Goal: Task Accomplishment & Management: Manage account settings

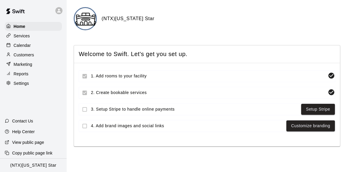
click at [27, 48] on div "Calendar" at bounding box center [33, 45] width 57 height 9
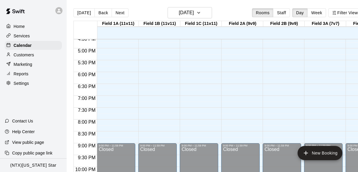
scroll to position [397, 0]
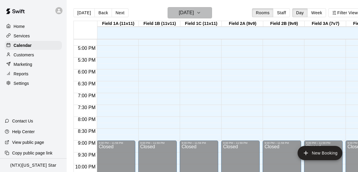
click at [201, 12] on icon "button" at bounding box center [198, 12] width 5 height 7
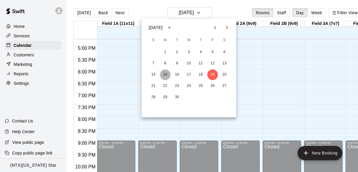
click at [167, 73] on button "15" at bounding box center [165, 74] width 11 height 11
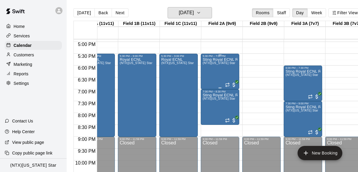
scroll to position [0, 0]
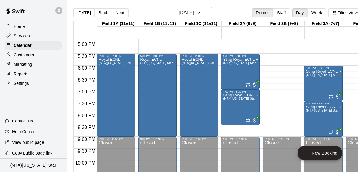
click at [60, 11] on icon at bounding box center [58, 10] width 5 height 5
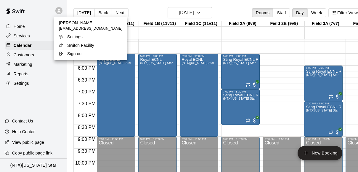
click at [69, 45] on p "Switch Facility" at bounding box center [80, 45] width 27 height 6
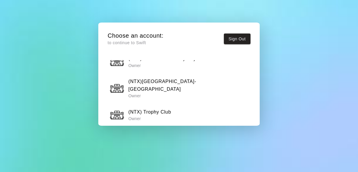
scroll to position [616, 0]
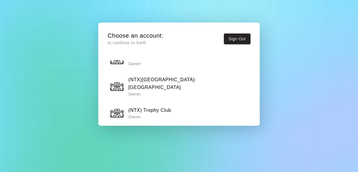
click at [163, 130] on h6 "(NTX) Adventure Landing" at bounding box center [157, 134] width 58 height 8
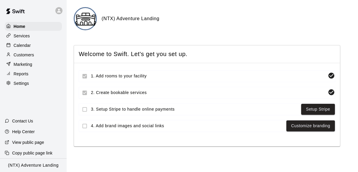
click at [25, 47] on p "Calendar" at bounding box center [22, 45] width 17 height 6
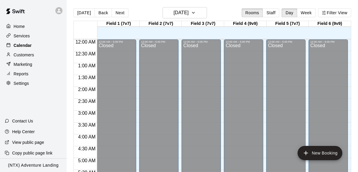
scroll to position [318, 0]
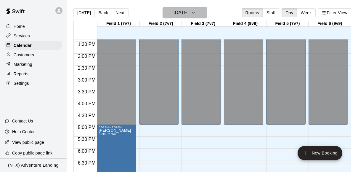
click at [202, 13] on button "[DATE]" at bounding box center [185, 12] width 44 height 11
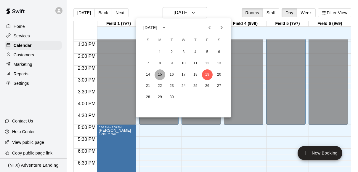
click at [162, 74] on button "15" at bounding box center [160, 74] width 11 height 11
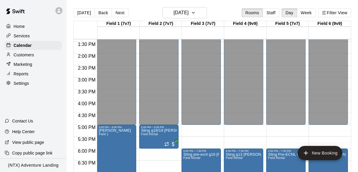
click at [61, 10] on icon at bounding box center [58, 10] width 5 height 5
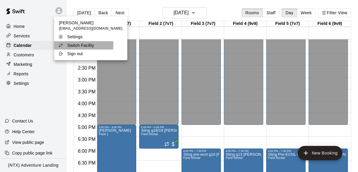
click at [70, 45] on p "Switch Facility" at bounding box center [80, 45] width 27 height 6
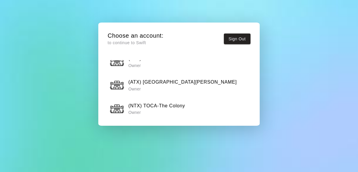
scroll to position [55, 0]
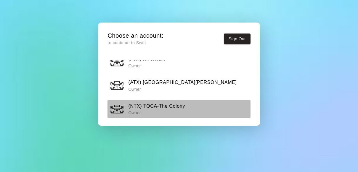
click at [163, 107] on h6 "(NTX) TOCA-The Colony" at bounding box center [156, 106] width 57 height 8
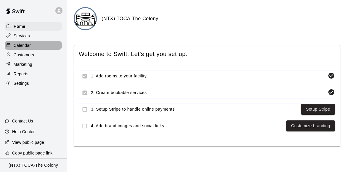
click at [24, 47] on p "Calendar" at bounding box center [22, 45] width 17 height 6
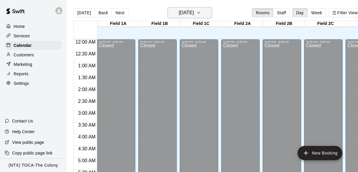
scroll to position [322, 0]
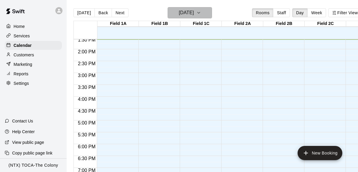
click at [201, 14] on icon "button" at bounding box center [198, 12] width 5 height 7
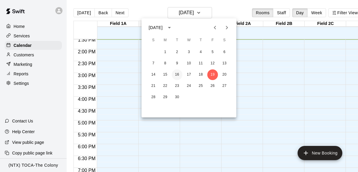
click at [174, 76] on button "16" at bounding box center [177, 74] width 11 height 11
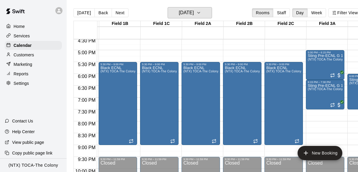
scroll to position [0, 80]
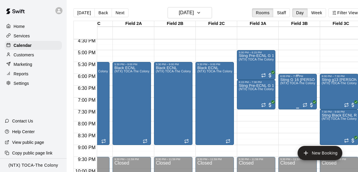
click at [286, 91] on div "Sting G 16 [PERSON_NAME] (NTX) TOCA-The Colony" at bounding box center [297, 164] width 35 height 172
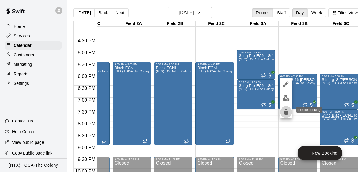
click at [287, 112] on icon "delete" at bounding box center [286, 111] width 4 height 5
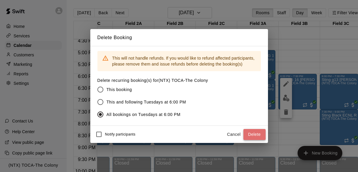
click at [256, 135] on button "Delete" at bounding box center [255, 134] width 22 height 11
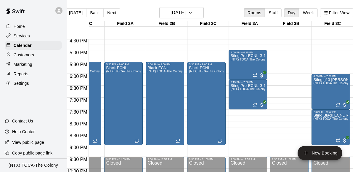
scroll to position [0, 10]
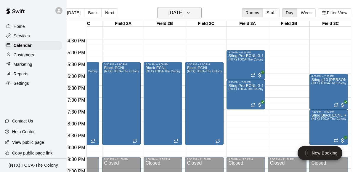
click at [191, 12] on icon "button" at bounding box center [188, 12] width 5 height 7
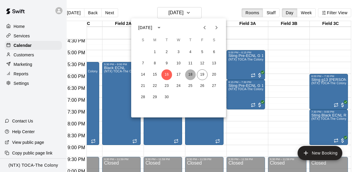
click at [192, 76] on button "18" at bounding box center [190, 74] width 11 height 11
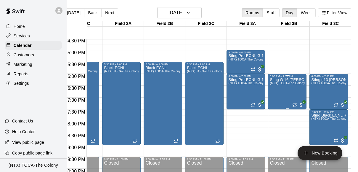
click at [295, 86] on div "Sting G 16 [PERSON_NAME] (NTX) TOCA-The Colony" at bounding box center [287, 164] width 35 height 172
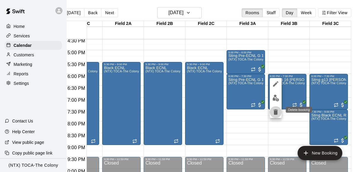
click at [277, 113] on icon "delete" at bounding box center [276, 111] width 4 height 5
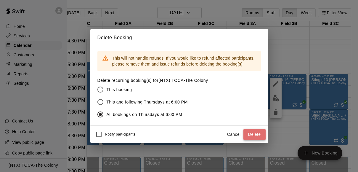
click at [253, 136] on button "Delete" at bounding box center [255, 134] width 22 height 11
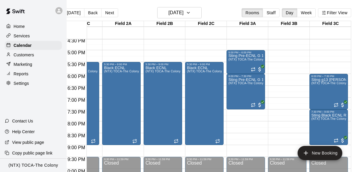
scroll to position [0, 0]
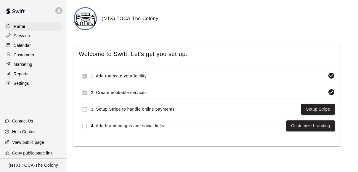
click at [60, 11] on icon at bounding box center [58, 10] width 5 height 5
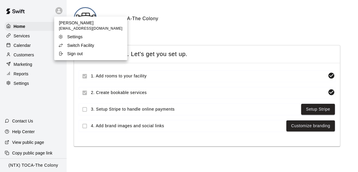
click at [17, 44] on div at bounding box center [179, 86] width 358 height 172
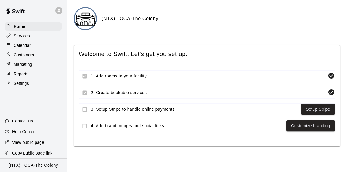
click at [19, 46] on p "Calendar" at bounding box center [22, 45] width 17 height 6
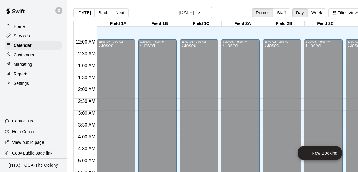
scroll to position [323, 0]
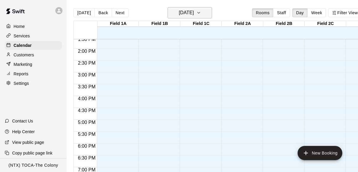
click at [201, 14] on icon "button" at bounding box center [198, 12] width 5 height 7
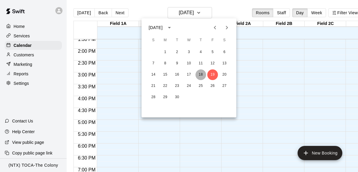
click at [199, 74] on button "18" at bounding box center [201, 74] width 11 height 11
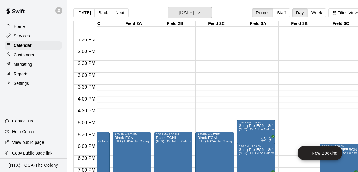
scroll to position [318, 109]
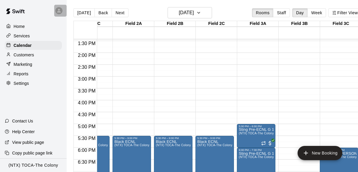
click at [60, 8] on icon at bounding box center [58, 10] width 5 height 5
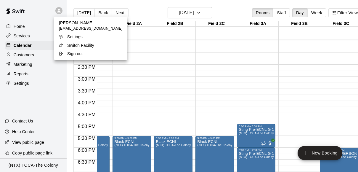
click at [73, 44] on p "Switch Facility" at bounding box center [80, 45] width 27 height 6
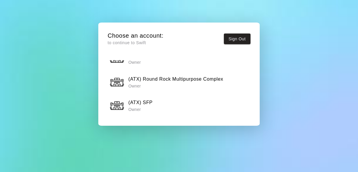
scroll to position [619, 0]
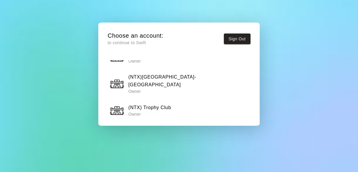
click at [172, 127] on h6 "(NTX) Adventure Landing" at bounding box center [157, 131] width 58 height 8
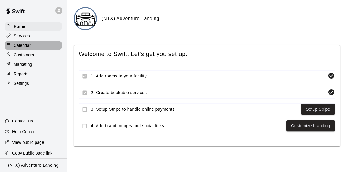
click at [19, 48] on p "Calendar" at bounding box center [22, 45] width 17 height 6
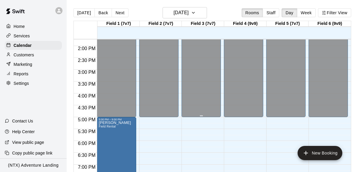
scroll to position [326, 0]
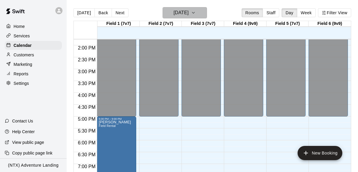
click at [196, 12] on icon "button" at bounding box center [193, 12] width 5 height 7
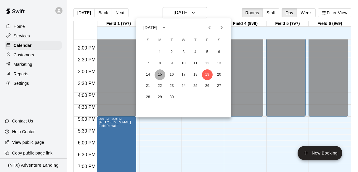
click at [161, 72] on button "15" at bounding box center [160, 74] width 11 height 11
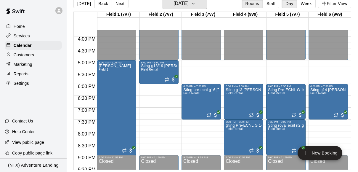
scroll to position [9, 0]
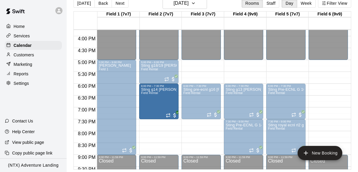
drag, startPoint x: 319, startPoint y: 100, endPoint x: 171, endPoint y: 105, distance: 148.5
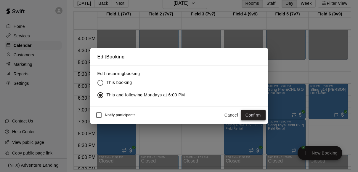
click at [254, 114] on button "Confirm" at bounding box center [253, 115] width 25 height 11
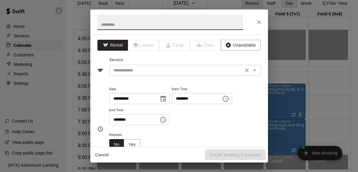
click at [178, 72] on input "text" at bounding box center [176, 70] width 131 height 7
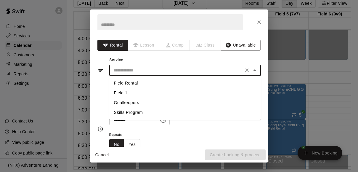
click at [158, 82] on li "Field Rental" at bounding box center [185, 83] width 152 height 10
type input "**********"
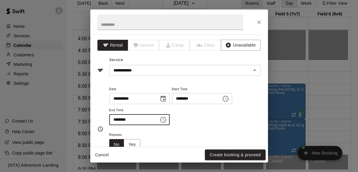
click at [117, 121] on input "********" at bounding box center [132, 119] width 46 height 11
type input "********"
click at [186, 124] on div "**********" at bounding box center [185, 105] width 152 height 40
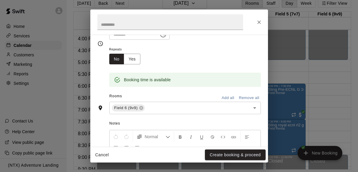
scroll to position [82, 0]
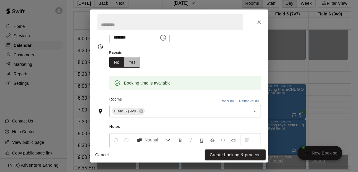
click at [134, 61] on button "Yes" at bounding box center [132, 62] width 17 height 11
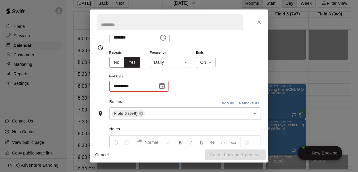
scroll to position [83, 0]
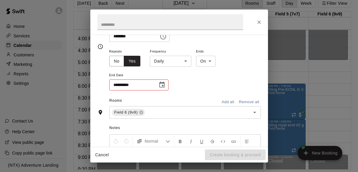
click at [186, 60] on body "Home Services Calendar Customers Marketing Reports Settings Contact Us Help Cen…" at bounding box center [179, 81] width 358 height 181
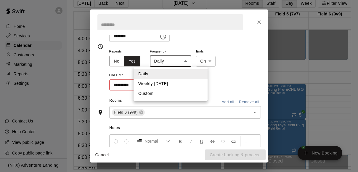
click at [172, 83] on li "Weekly [DATE]" at bounding box center [171, 84] width 74 height 10
type input "******"
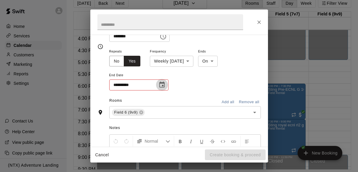
click at [162, 84] on icon "Choose date" at bounding box center [161, 84] width 7 height 7
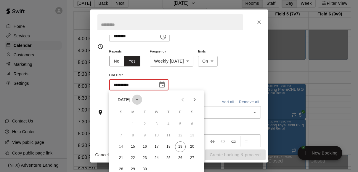
click at [141, 99] on icon "calendar view is open, switch to year view" at bounding box center [137, 99] width 7 height 7
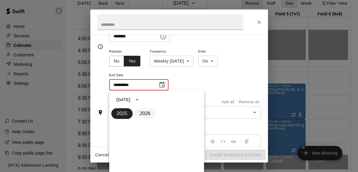
click at [147, 112] on button "2026" at bounding box center [144, 113] width 21 height 11
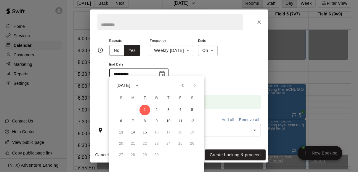
scroll to position [97, 0]
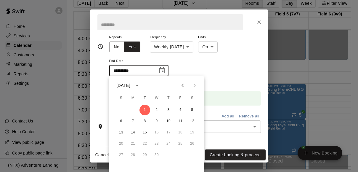
click at [180, 85] on icon "Previous month" at bounding box center [182, 85] width 7 height 7
click at [183, 84] on icon "Previous month" at bounding box center [183, 86] width 2 height 4
click at [180, 130] on button "15" at bounding box center [180, 132] width 11 height 11
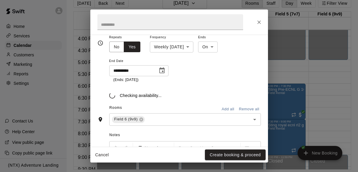
type input "**********"
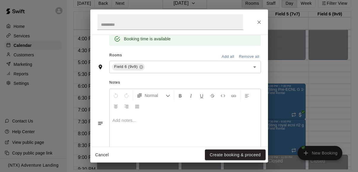
scroll to position [179, 0]
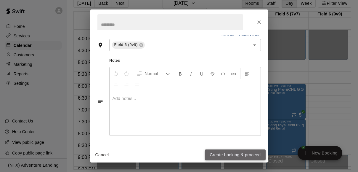
click at [218, 153] on button "Create booking & proceed" at bounding box center [235, 154] width 60 height 11
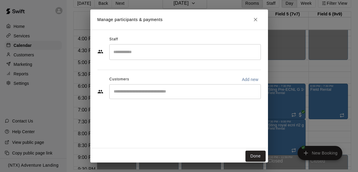
click at [164, 94] on input "Start typing to search customers..." at bounding box center [185, 92] width 146 height 6
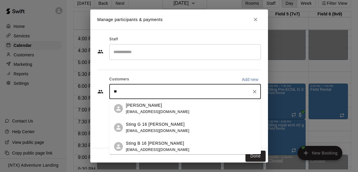
type input "*"
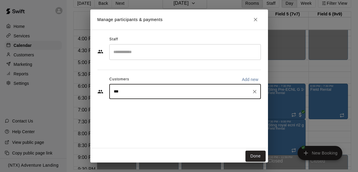
type input "****"
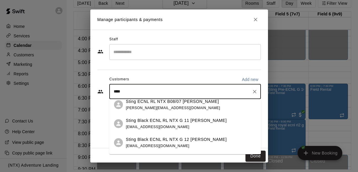
scroll to position [80, 0]
click at [142, 141] on p "Sting Black ECNL RL NTX G 12 [PERSON_NAME]" at bounding box center [176, 139] width 101 height 6
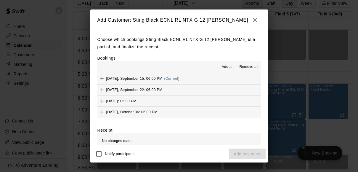
click at [224, 65] on span "Add all" at bounding box center [228, 67] width 12 height 6
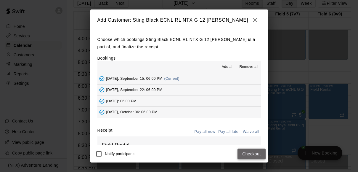
click at [247, 150] on button "Checkout" at bounding box center [252, 153] width 28 height 11
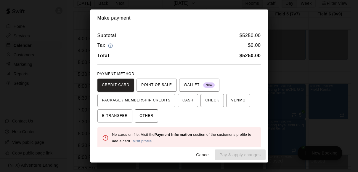
click at [148, 116] on span "OTHER" at bounding box center [147, 115] width 14 height 9
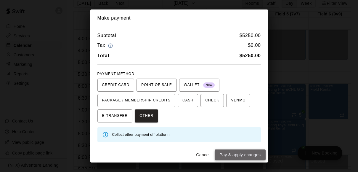
click at [230, 153] on button "Pay & apply changes" at bounding box center [240, 154] width 51 height 11
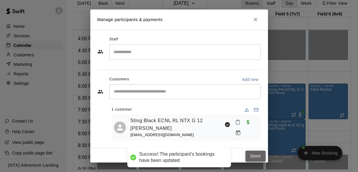
click at [251, 153] on button "Done" at bounding box center [256, 155] width 20 height 11
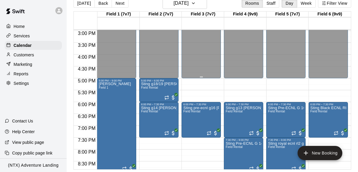
scroll to position [362, 0]
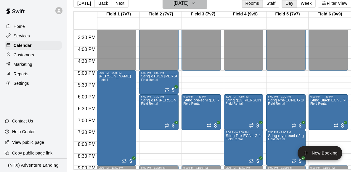
click at [195, 3] on icon "button" at bounding box center [193, 3] width 2 height 1
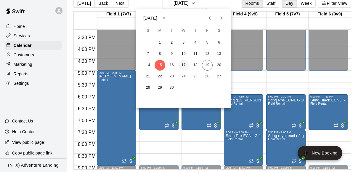
click at [185, 62] on button "17" at bounding box center [183, 65] width 11 height 11
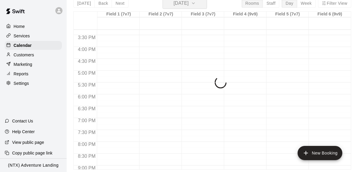
scroll to position [7, 0]
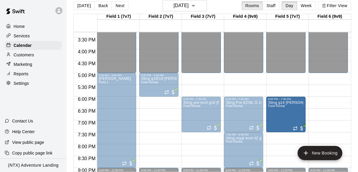
drag, startPoint x: 316, startPoint y: 109, endPoint x: 303, endPoint y: 110, distance: 12.8
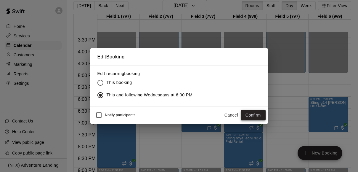
click at [255, 113] on button "Confirm" at bounding box center [253, 115] width 25 height 11
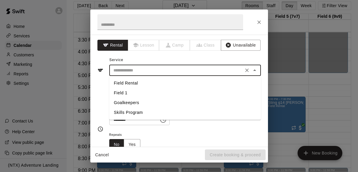
click at [148, 71] on input "text" at bounding box center [176, 70] width 131 height 7
click at [144, 84] on li "Field Rental" at bounding box center [185, 83] width 152 height 10
type input "**********"
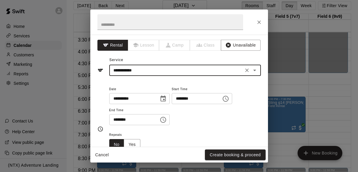
click at [114, 118] on input "********" at bounding box center [132, 119] width 46 height 11
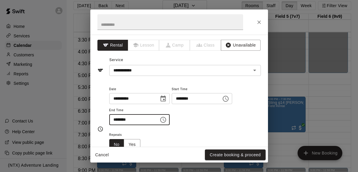
type input "********"
click at [189, 131] on div "Repeats No Yes" at bounding box center [185, 140] width 152 height 19
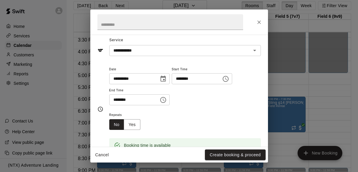
scroll to position [26, 0]
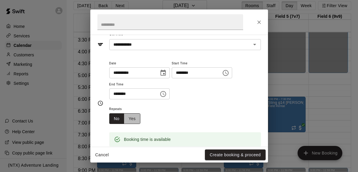
click at [133, 118] on button "Yes" at bounding box center [132, 118] width 17 height 11
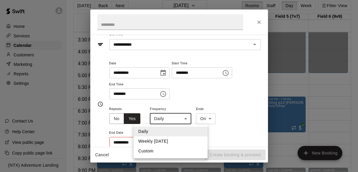
click at [174, 116] on body "Home Services Calendar Customers Marketing Reports Settings Contact Us Help Cen…" at bounding box center [179, 83] width 358 height 181
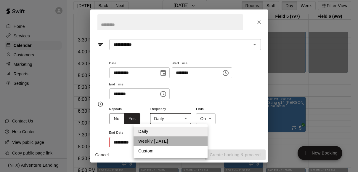
click at [171, 140] on li "Weekly [DATE]" at bounding box center [171, 141] width 74 height 10
type input "******"
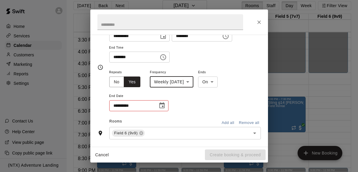
scroll to position [65, 0]
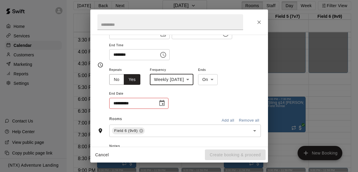
click at [162, 103] on icon "Choose date" at bounding box center [161, 103] width 7 height 7
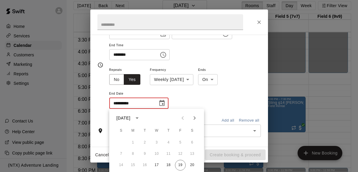
click at [141, 118] on icon "calendar view is open, switch to year view" at bounding box center [137, 117] width 7 height 7
click at [148, 132] on button "2026" at bounding box center [144, 131] width 21 height 11
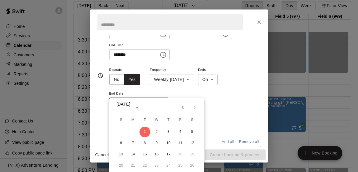
scroll to position [76, 0]
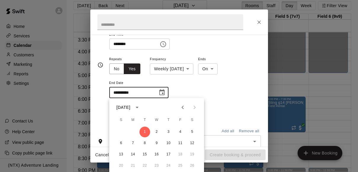
click at [182, 107] on icon "Previous month" at bounding box center [183, 107] width 2 height 4
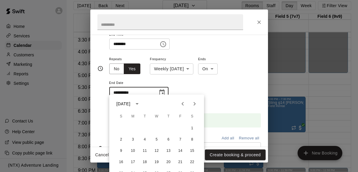
scroll to position [79, 0]
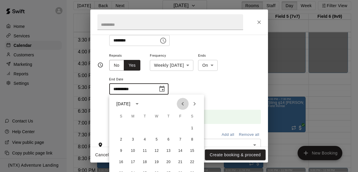
click at [182, 107] on icon "Previous month" at bounding box center [182, 103] width 7 height 7
click at [181, 148] on button "15" at bounding box center [180, 150] width 11 height 11
type input "**********"
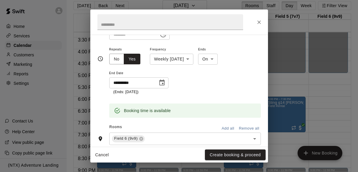
scroll to position [86, 0]
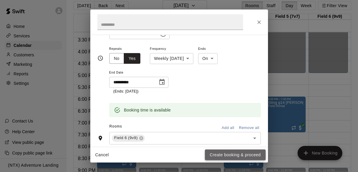
click at [216, 156] on button "Create booking & proceed" at bounding box center [235, 154] width 60 height 11
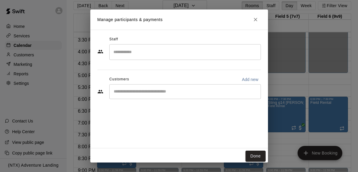
click at [167, 93] on input "Start typing to search customers..." at bounding box center [185, 92] width 146 height 6
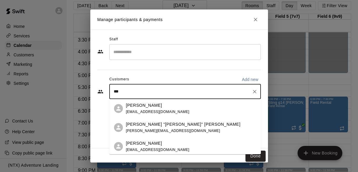
type input "****"
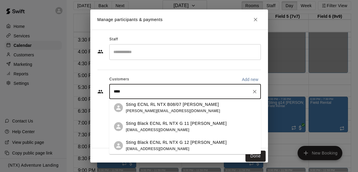
scroll to position [86, 0]
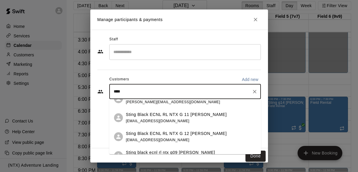
click at [163, 134] on p "Sting Black ECNL RL NTX G 12 [PERSON_NAME]" at bounding box center [176, 133] width 101 height 6
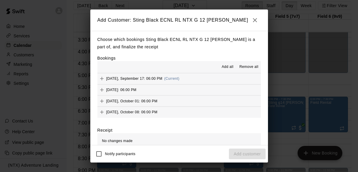
click at [224, 67] on span "Add all" at bounding box center [228, 67] width 12 height 6
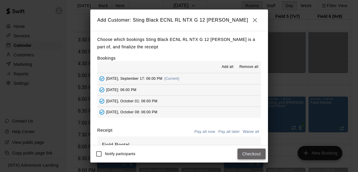
click at [250, 152] on button "Checkout" at bounding box center [252, 153] width 28 height 11
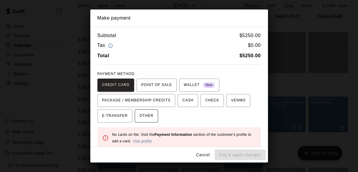
click at [148, 114] on span "OTHER" at bounding box center [147, 115] width 14 height 9
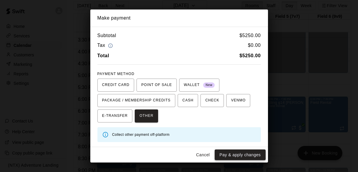
click at [237, 153] on button "Pay & apply changes" at bounding box center [240, 154] width 51 height 11
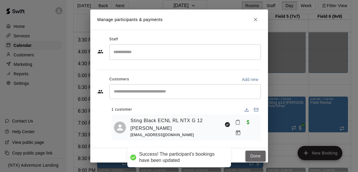
click at [254, 153] on button "Done" at bounding box center [256, 155] width 20 height 11
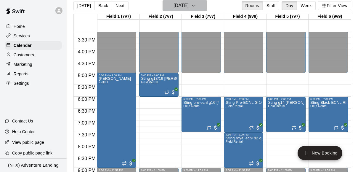
click at [207, 5] on button "[DATE]" at bounding box center [185, 5] width 44 height 11
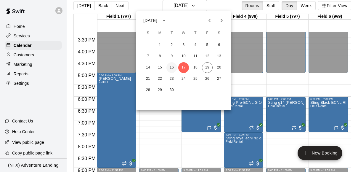
click at [173, 65] on button "16" at bounding box center [171, 67] width 11 height 11
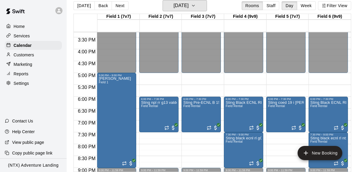
scroll to position [9, 0]
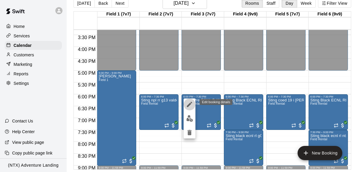
click at [192, 104] on icon "edit" at bounding box center [189, 104] width 7 height 7
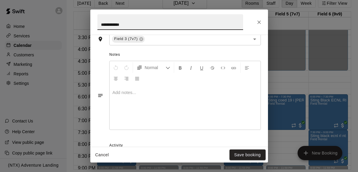
scroll to position [235, 0]
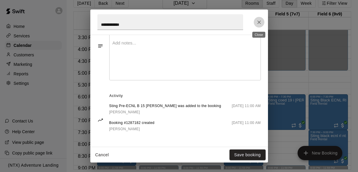
click at [258, 22] on icon "Close" at bounding box center [259, 22] width 4 height 4
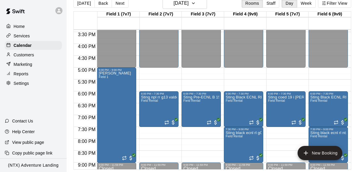
scroll to position [366, 0]
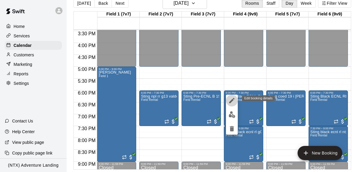
click at [230, 100] on icon "edit" at bounding box center [231, 100] width 7 height 7
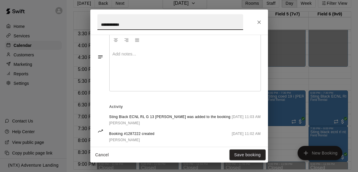
scroll to position [225, 0]
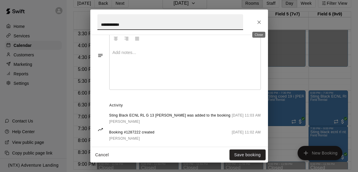
click at [258, 22] on icon "Close" at bounding box center [259, 22] width 6 height 6
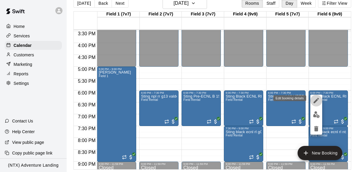
click at [315, 99] on icon "edit" at bounding box center [316, 100] width 7 height 7
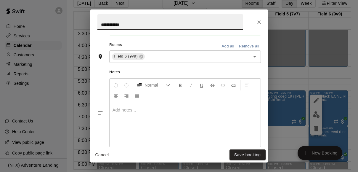
scroll to position [235, 0]
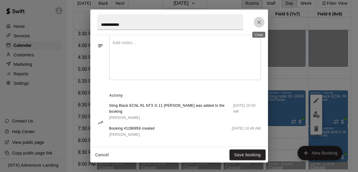
click at [257, 23] on icon "Close" at bounding box center [259, 22] width 4 height 4
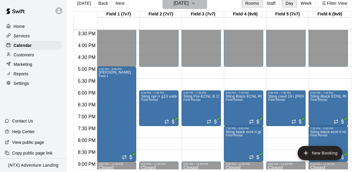
click at [196, 4] on icon "button" at bounding box center [193, 3] width 5 height 7
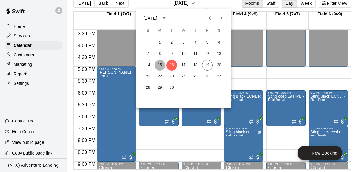
click at [159, 66] on button "15" at bounding box center [160, 65] width 11 height 11
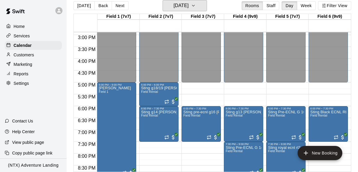
scroll to position [352, 0]
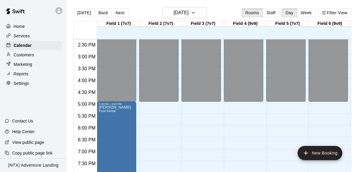
scroll to position [340, 0]
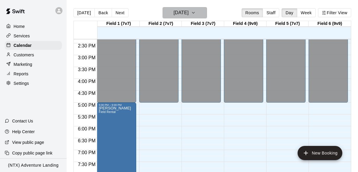
click at [196, 13] on icon "button" at bounding box center [193, 12] width 5 height 7
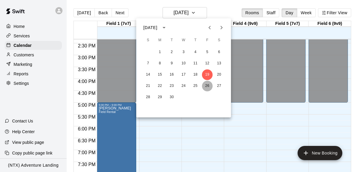
click at [209, 86] on button "26" at bounding box center [207, 86] width 11 height 11
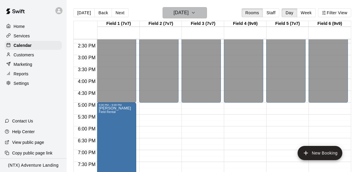
click at [196, 13] on icon "button" at bounding box center [193, 12] width 5 height 7
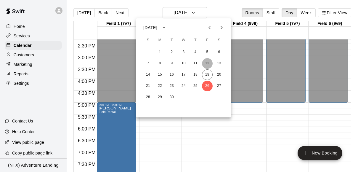
click at [210, 64] on button "12" at bounding box center [207, 63] width 11 height 11
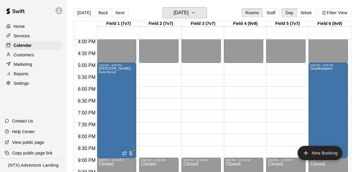
scroll to position [385, 0]
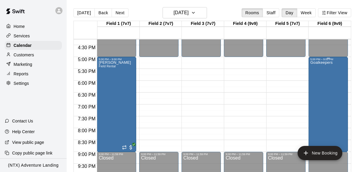
click at [326, 127] on div "Goalkeepers" at bounding box center [321, 147] width 22 height 172
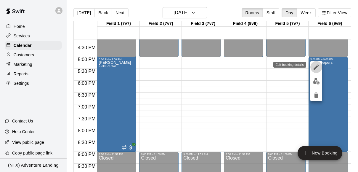
click at [316, 66] on icon "edit" at bounding box center [316, 66] width 5 height 5
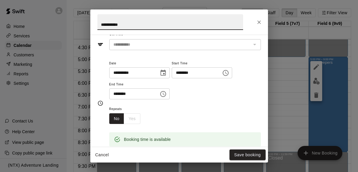
scroll to position [27, 0]
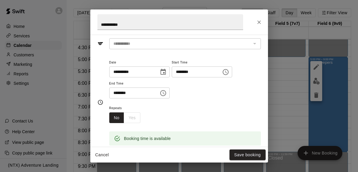
click at [134, 116] on div "No Yes" at bounding box center [124, 117] width 31 height 11
click at [259, 23] on icon "Close" at bounding box center [259, 22] width 6 height 6
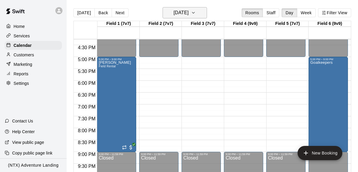
click at [196, 12] on icon "button" at bounding box center [193, 12] width 5 height 7
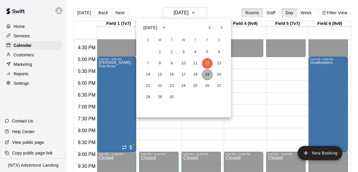
click at [209, 77] on button "19" at bounding box center [207, 74] width 11 height 11
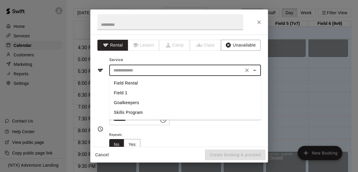
click at [166, 73] on input "text" at bounding box center [176, 70] width 131 height 7
click at [161, 105] on li "Goalkeepers" at bounding box center [185, 103] width 152 height 10
type input "**********"
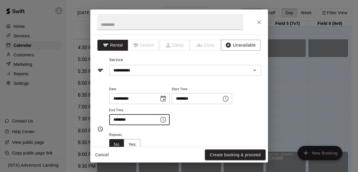
click at [116, 120] on input "********" at bounding box center [132, 119] width 46 height 11
type input "********"
click at [160, 142] on div "Repeats No Yes" at bounding box center [185, 140] width 152 height 19
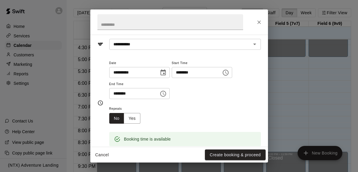
scroll to position [27, 0]
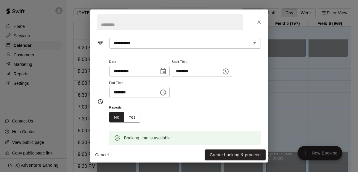
click at [131, 114] on button "Yes" at bounding box center [132, 117] width 17 height 11
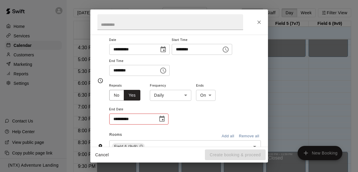
scroll to position [52, 0]
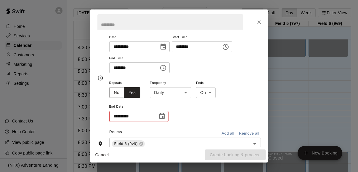
click at [180, 94] on body "Home Services Calendar Customers Marketing Reports Settings Contact Us Help Cen…" at bounding box center [179, 90] width 358 height 181
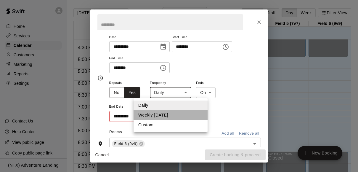
click at [175, 116] on li "Weekly on Friday" at bounding box center [171, 115] width 74 height 10
type input "******"
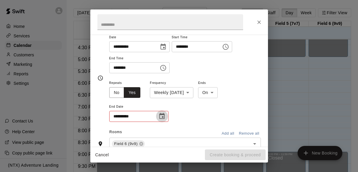
click at [164, 116] on icon "Choose date" at bounding box center [161, 116] width 5 height 6
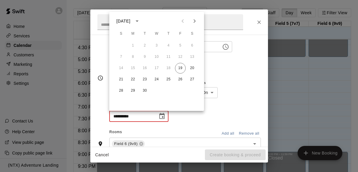
click at [139, 20] on icon "calendar view is open, switch to year view" at bounding box center [137, 20] width 3 height 1
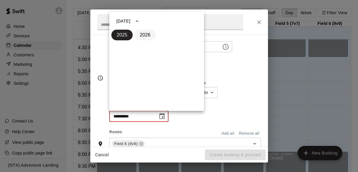
click at [148, 34] on button "2026" at bounding box center [144, 35] width 21 height 11
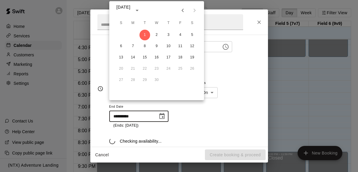
scroll to position [63, 0]
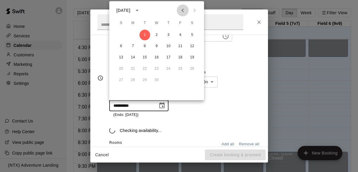
click at [183, 11] on icon "Previous month" at bounding box center [182, 10] width 7 height 7
click at [183, 11] on body "Home Services Calendar Customers Marketing Reports Settings Contact Us Help Cen…" at bounding box center [179, 90] width 358 height 181
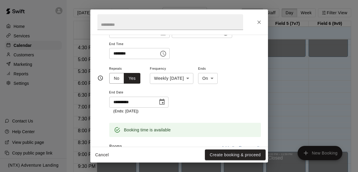
click at [164, 101] on icon "Choose date, selected date is Sep 1, 2026" at bounding box center [161, 101] width 7 height 7
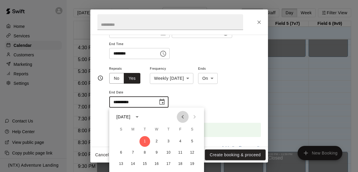
click at [182, 113] on icon "Previous month" at bounding box center [182, 116] width 7 height 7
click at [181, 164] on button "15" at bounding box center [180, 163] width 11 height 11
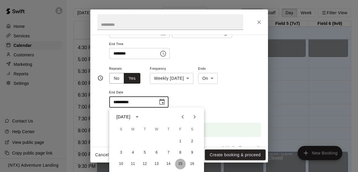
type input "**********"
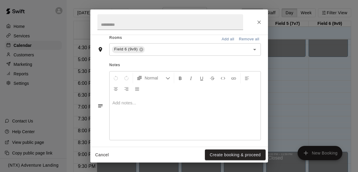
scroll to position [178, 0]
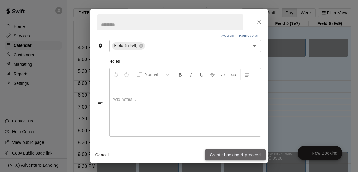
click at [227, 154] on button "Create booking & proceed" at bounding box center [235, 154] width 60 height 11
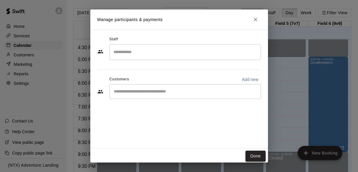
click at [253, 155] on button "Done" at bounding box center [256, 155] width 20 height 11
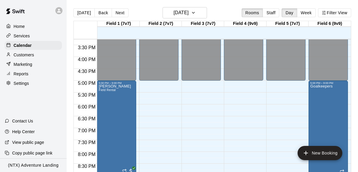
scroll to position [361, 0]
click at [203, 13] on button "[DATE]" at bounding box center [185, 12] width 44 height 11
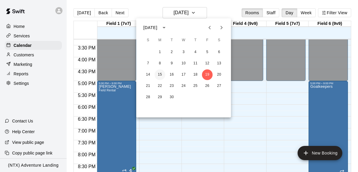
click at [160, 72] on button "15" at bounding box center [160, 74] width 11 height 11
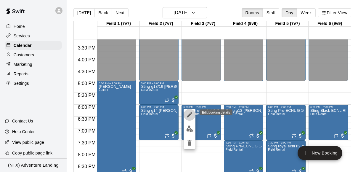
click at [189, 114] on icon "edit" at bounding box center [189, 114] width 7 height 7
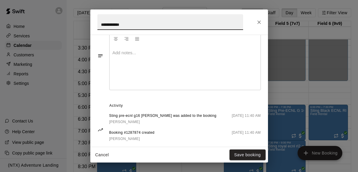
scroll to position [235, 0]
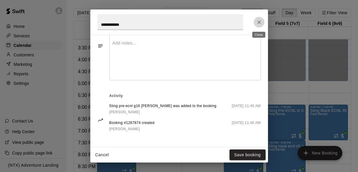
click at [260, 19] on icon "Close" at bounding box center [259, 22] width 6 height 6
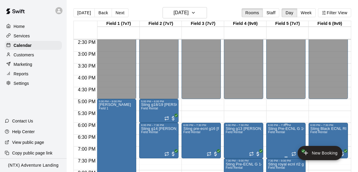
scroll to position [343, 0]
click at [59, 8] on icon at bounding box center [58, 10] width 5 height 5
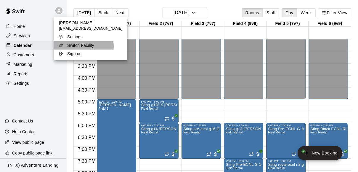
click at [83, 46] on p "Switch Facility" at bounding box center [80, 45] width 27 height 6
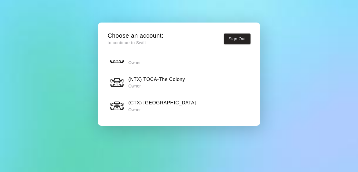
scroll to position [81, 0]
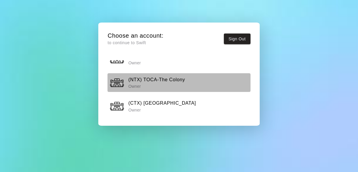
click at [156, 89] on p "Owner" at bounding box center [156, 86] width 57 height 6
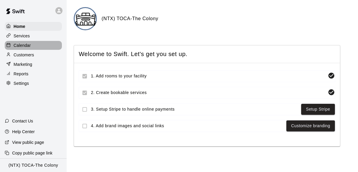
click at [28, 45] on p "Calendar" at bounding box center [22, 45] width 17 height 6
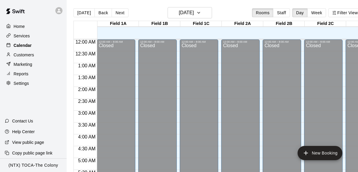
scroll to position [338, 0]
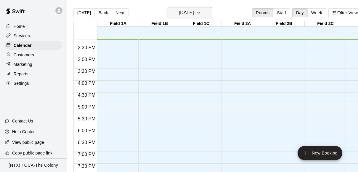
click at [200, 12] on icon "button" at bounding box center [199, 12] width 2 height 1
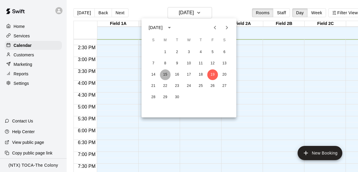
click at [166, 74] on button "15" at bounding box center [165, 74] width 11 height 11
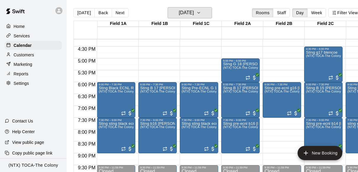
scroll to position [384, 0]
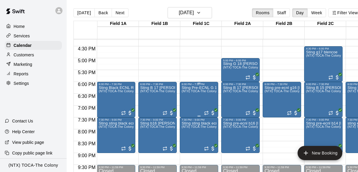
click at [198, 108] on div "Sting Pre-ECNL G 14 Lomax (NTX) TOCA-The Colony" at bounding box center [199, 172] width 35 height 172
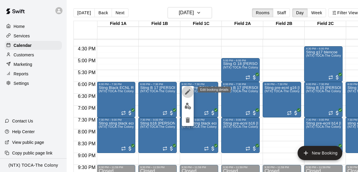
click at [188, 89] on icon "edit" at bounding box center [187, 91] width 7 height 7
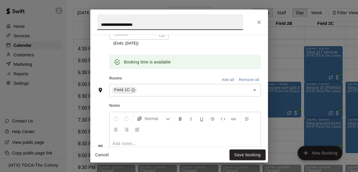
scroll to position [235, 0]
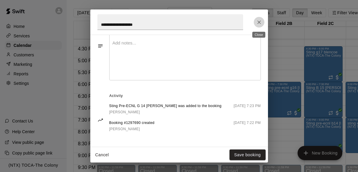
click at [258, 21] on icon "Close" at bounding box center [259, 22] width 4 height 4
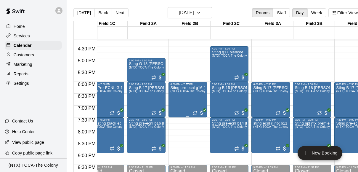
scroll to position [0, 0]
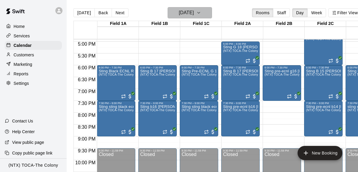
click at [201, 10] on icon "button" at bounding box center [198, 12] width 5 height 7
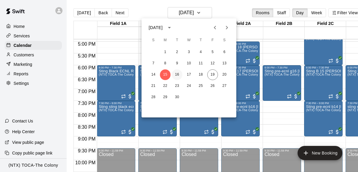
click at [176, 74] on button "16" at bounding box center [177, 74] width 11 height 11
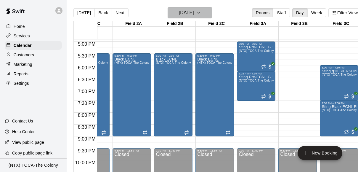
click at [201, 12] on icon "button" at bounding box center [198, 12] width 5 height 7
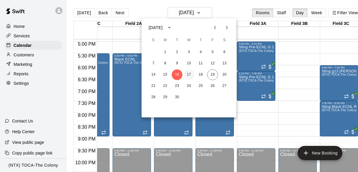
click at [190, 73] on button "17" at bounding box center [189, 74] width 11 height 11
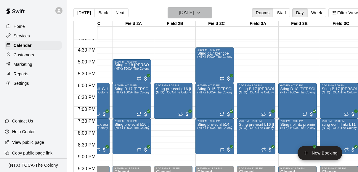
click at [201, 12] on icon "button" at bounding box center [198, 12] width 5 height 7
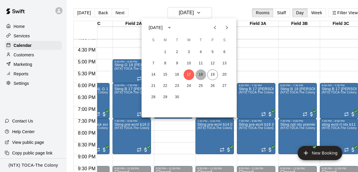
click at [201, 76] on button "18" at bounding box center [201, 74] width 11 height 11
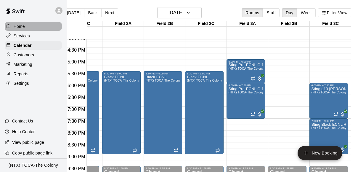
click at [23, 27] on p "Home" at bounding box center [19, 26] width 11 height 6
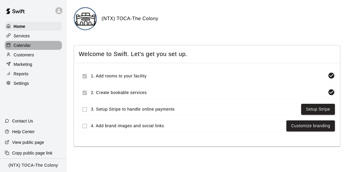
click at [35, 42] on div "Calendar" at bounding box center [33, 45] width 57 height 9
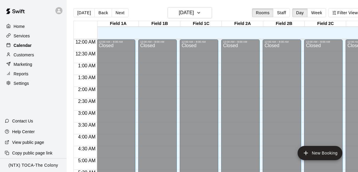
scroll to position [340, 0]
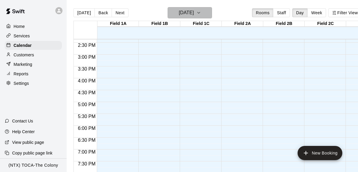
click at [208, 13] on button "[DATE]" at bounding box center [190, 12] width 44 height 11
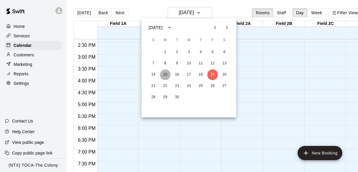
click at [166, 74] on button "15" at bounding box center [165, 74] width 11 height 11
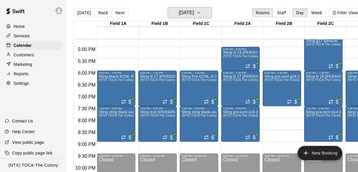
scroll to position [392, 0]
